Goal: Transaction & Acquisition: Book appointment/travel/reservation

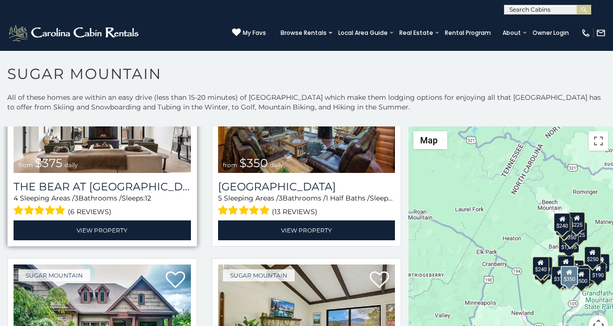
scroll to position [101, 0]
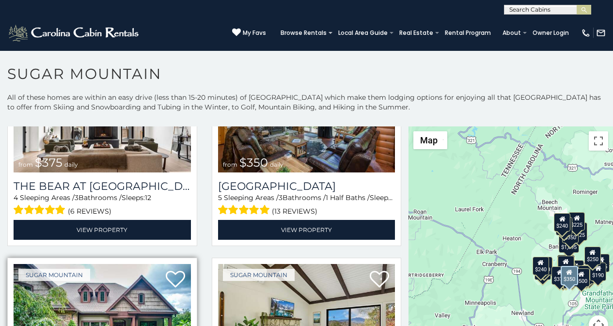
click at [14, 323] on img at bounding box center [102, 323] width 177 height 119
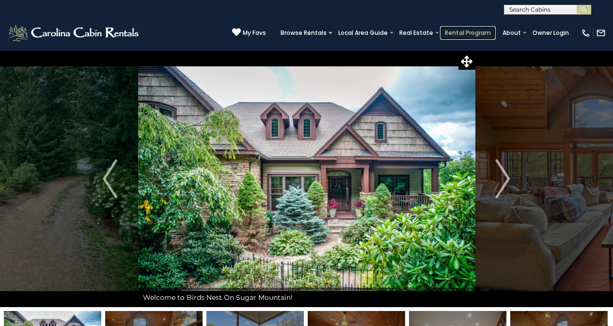
click at [463, 28] on link "Rental Program" at bounding box center [468, 33] width 56 height 14
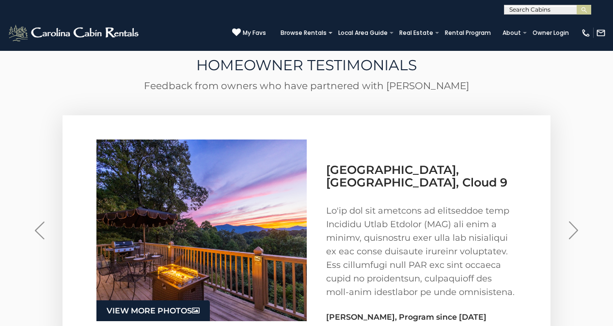
scroll to position [1784, 0]
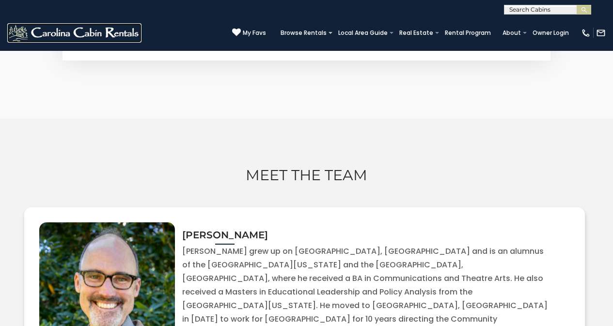
click at [15, 37] on img at bounding box center [74, 32] width 134 height 19
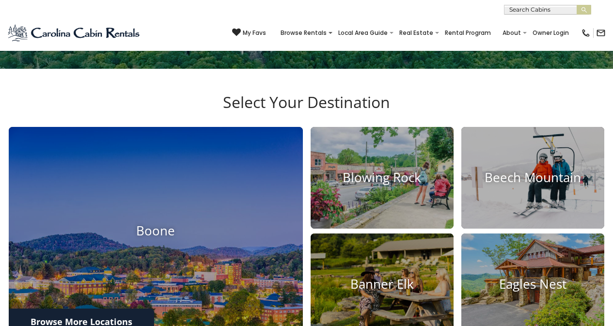
scroll to position [242, 0]
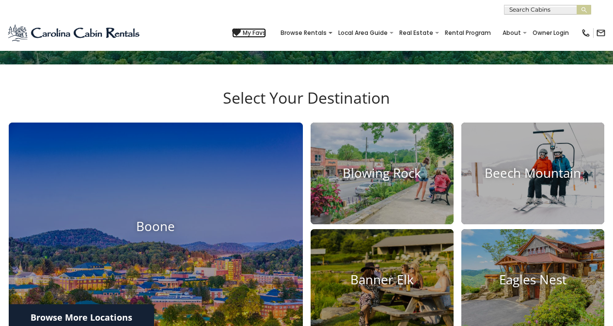
click at [241, 30] on icon at bounding box center [236, 32] width 9 height 9
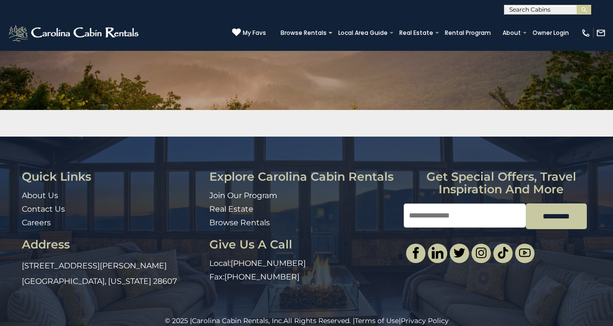
scroll to position [124, 0]
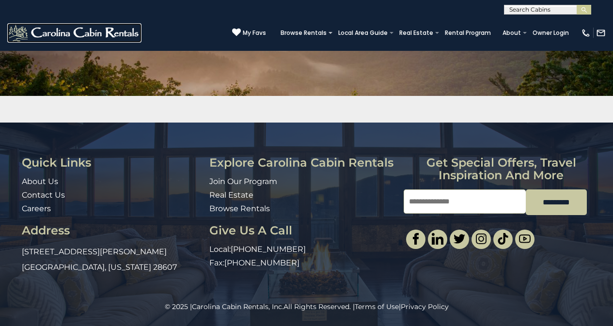
click at [15, 36] on img at bounding box center [74, 32] width 134 height 19
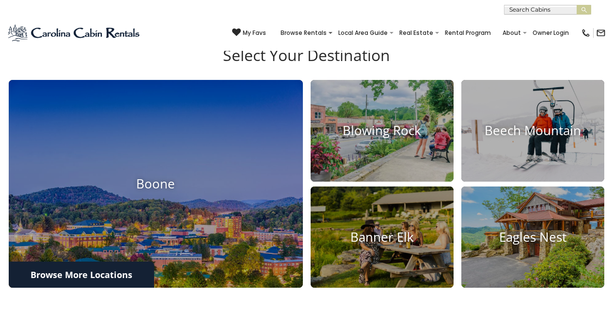
scroll to position [374, 0]
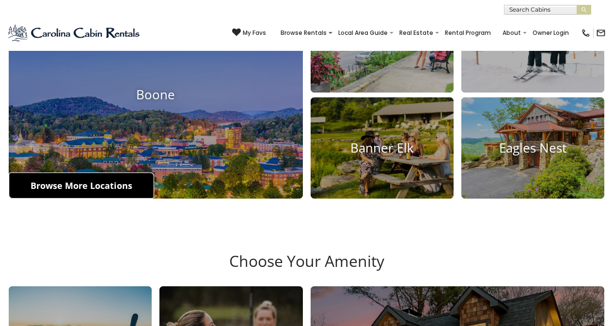
click at [33, 184] on link "Browse More Locations" at bounding box center [81, 185] width 145 height 26
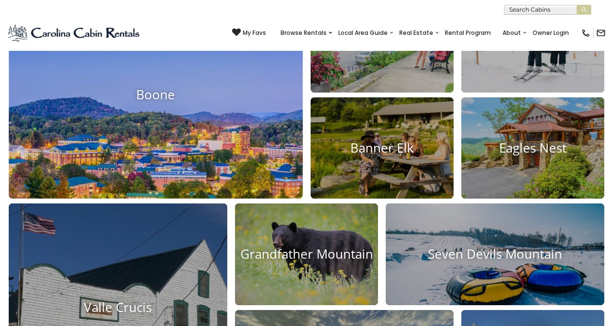
click at [131, 190] on img at bounding box center [155, 94] width 323 height 229
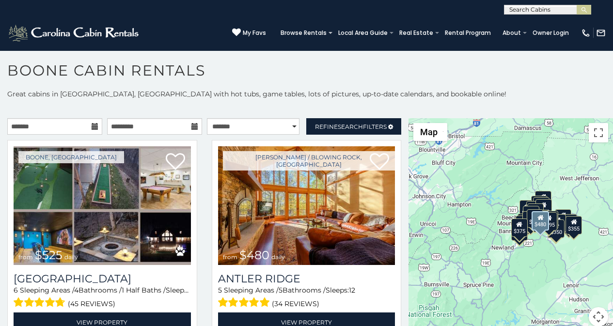
scroll to position [4, 0]
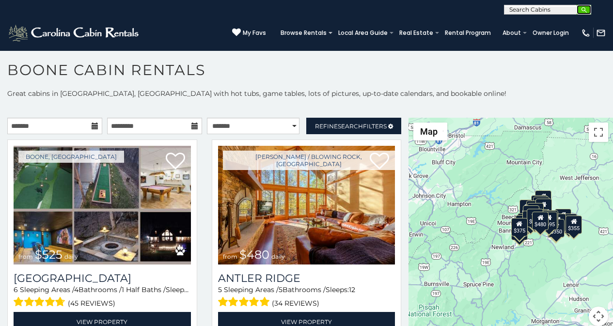
click at [589, 6] on button "submit" at bounding box center [583, 10] width 15 height 10
